Goal: Information Seeking & Learning: Learn about a topic

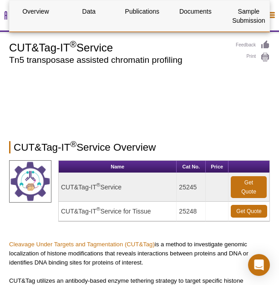
select select "[GEOGRAPHIC_DATA]"
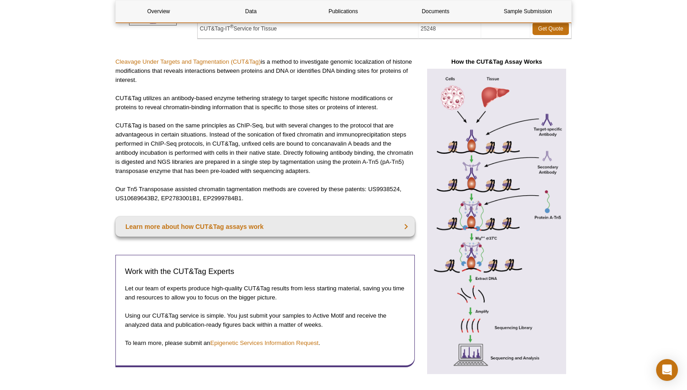
scroll to position [197, 0]
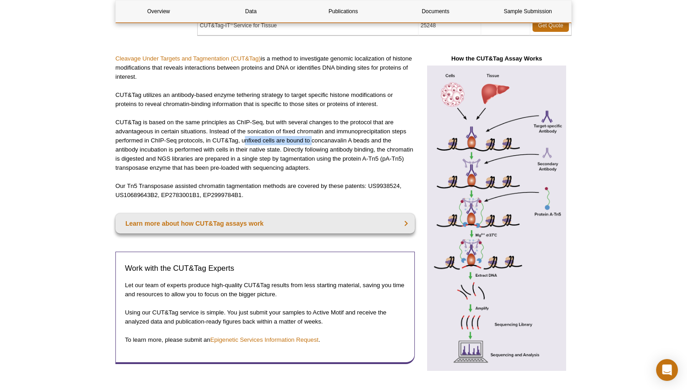
drag, startPoint x: 244, startPoint y: 139, endPoint x: 311, endPoint y: 143, distance: 67.0
click at [278, 143] on p "CUT&Tag is based on the same principles as ChIP-Seq, but with several changes t…" at bounding box center [265, 145] width 300 height 55
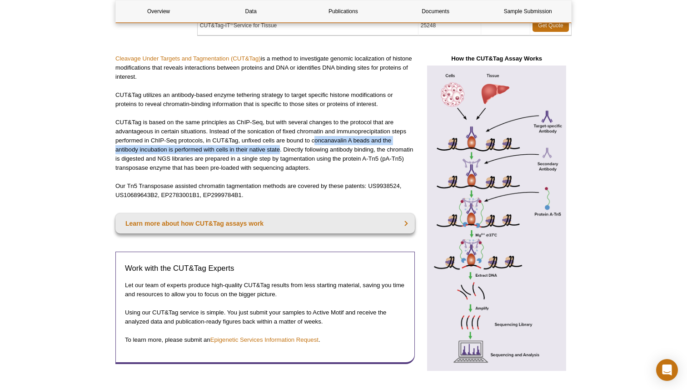
drag, startPoint x: 315, startPoint y: 141, endPoint x: 279, endPoint y: 152, distance: 38.3
click at [278, 152] on p "CUT&Tag is based on the same principles as ChIP-Seq, but with several changes t…" at bounding box center [265, 145] width 300 height 55
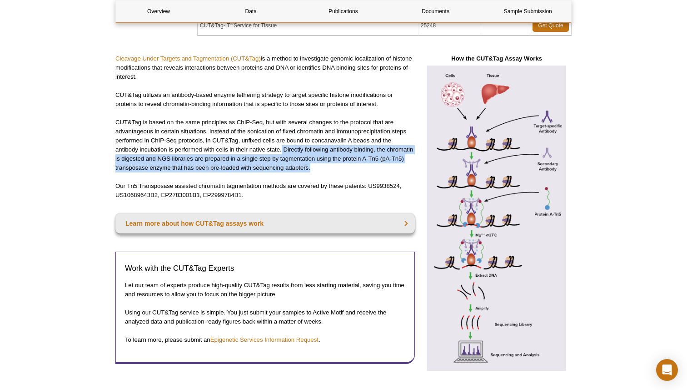
drag, startPoint x: 282, startPoint y: 147, endPoint x: 311, endPoint y: 170, distance: 37.3
click at [278, 170] on p "CUT&Tag is based on the same principles as ChIP-Seq, but with several changes t…" at bounding box center [265, 145] width 300 height 55
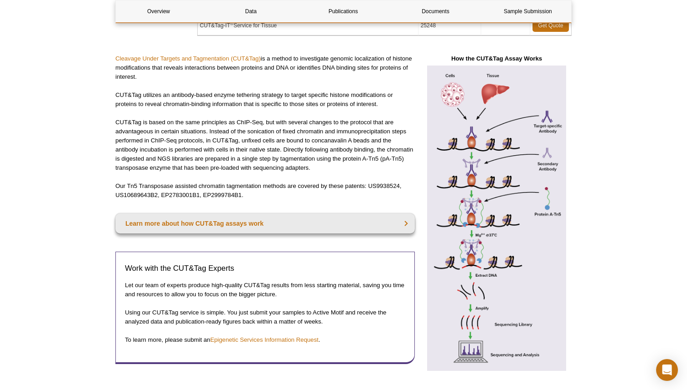
click at [135, 186] on p "Our Tn5 Transposase assisted chromatin tagmentation methods are covered by thes…" at bounding box center [265, 190] width 300 height 18
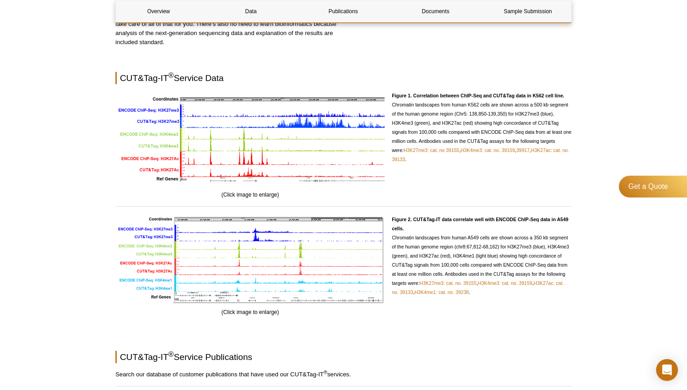
scroll to position [715, 0]
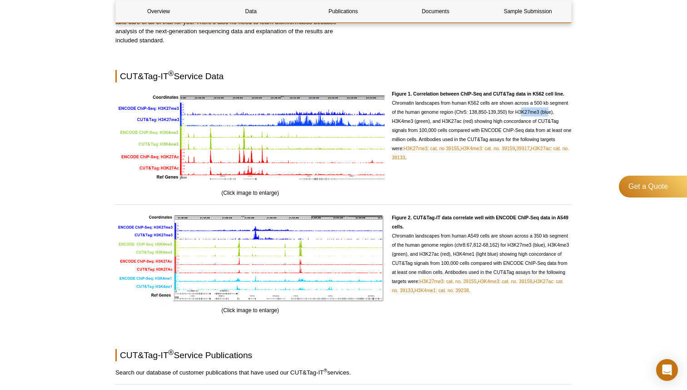
drag, startPoint x: 517, startPoint y: 111, endPoint x: 546, endPoint y: 113, distance: 29.1
click at [278, 113] on span "Figure 1. Correlation between ChIP-Seq and CUT&Tag data in K562 cell line. Chro…" at bounding box center [482, 125] width 180 height 69
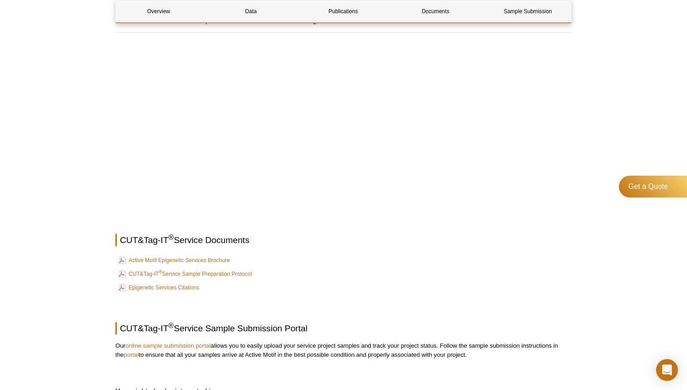
scroll to position [1068, 0]
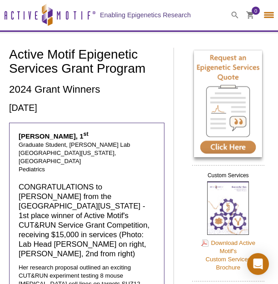
select select "[GEOGRAPHIC_DATA]"
